Goal: Task Accomplishment & Management: Use online tool/utility

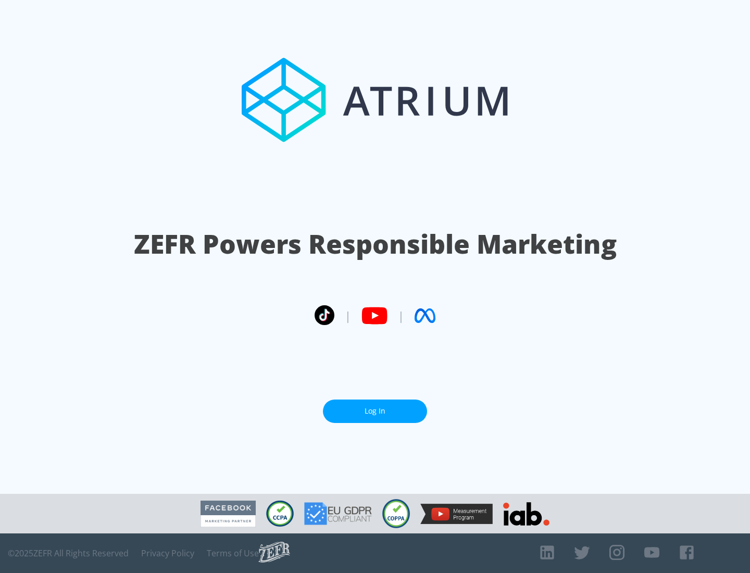
click at [375, 411] on link "Log In" at bounding box center [375, 410] width 104 height 23
